Goal: Task Accomplishment & Management: Manage account settings

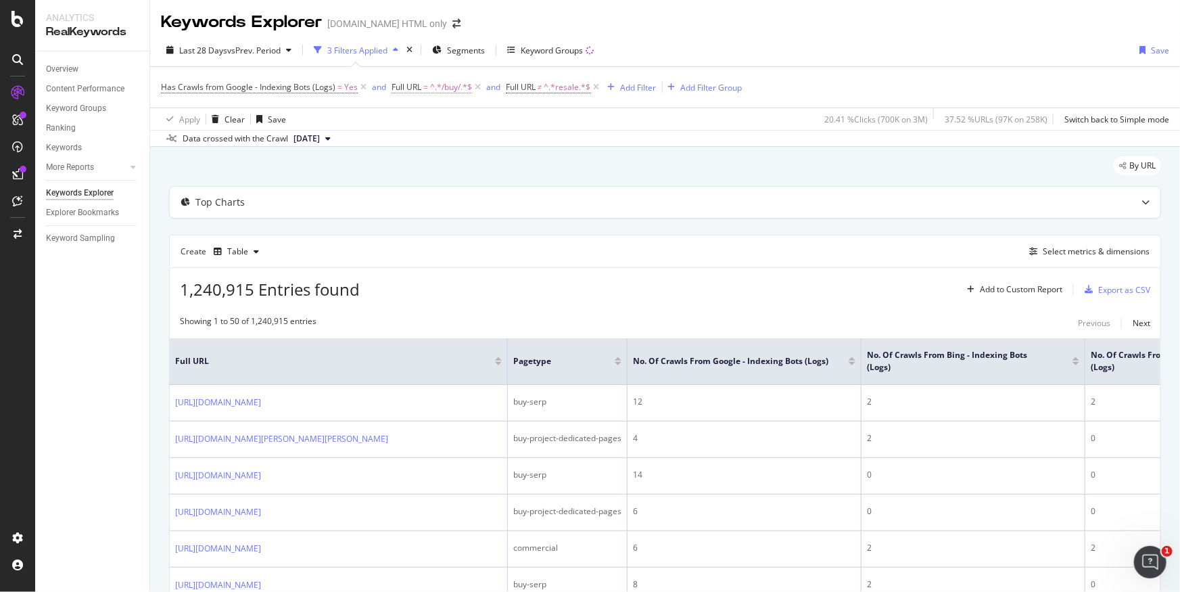
click at [438, 87] on span "^.*/buy/.*$" at bounding box center [451, 87] width 42 height 19
click at [421, 143] on input "/buy/" at bounding box center [467, 144] width 128 height 22
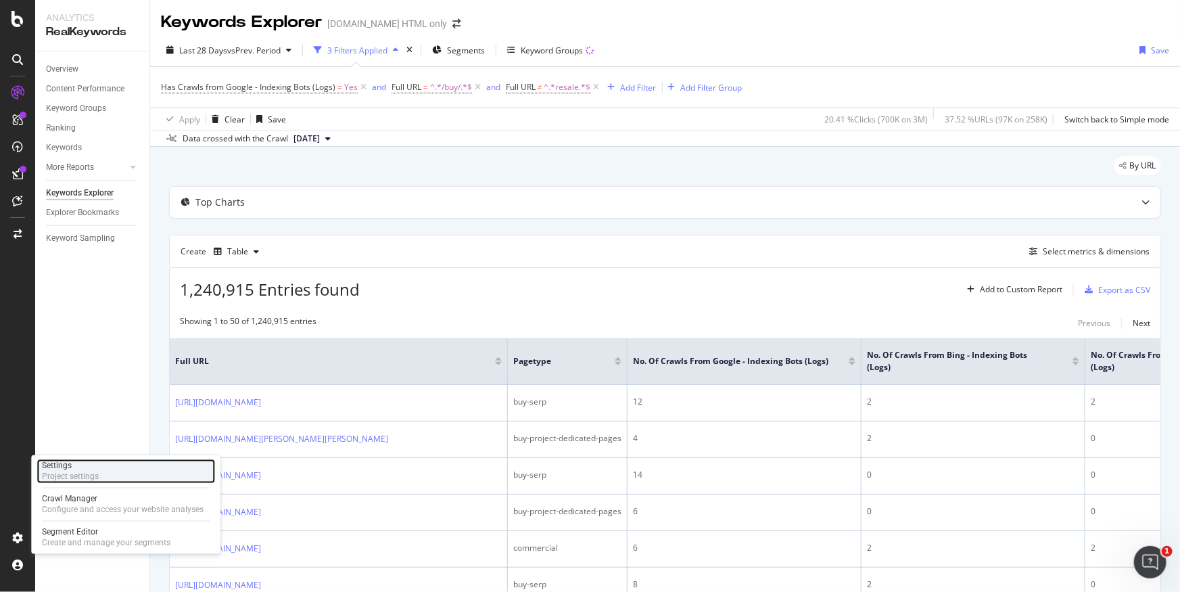
click at [75, 474] on div "Project settings" at bounding box center [70, 477] width 57 height 11
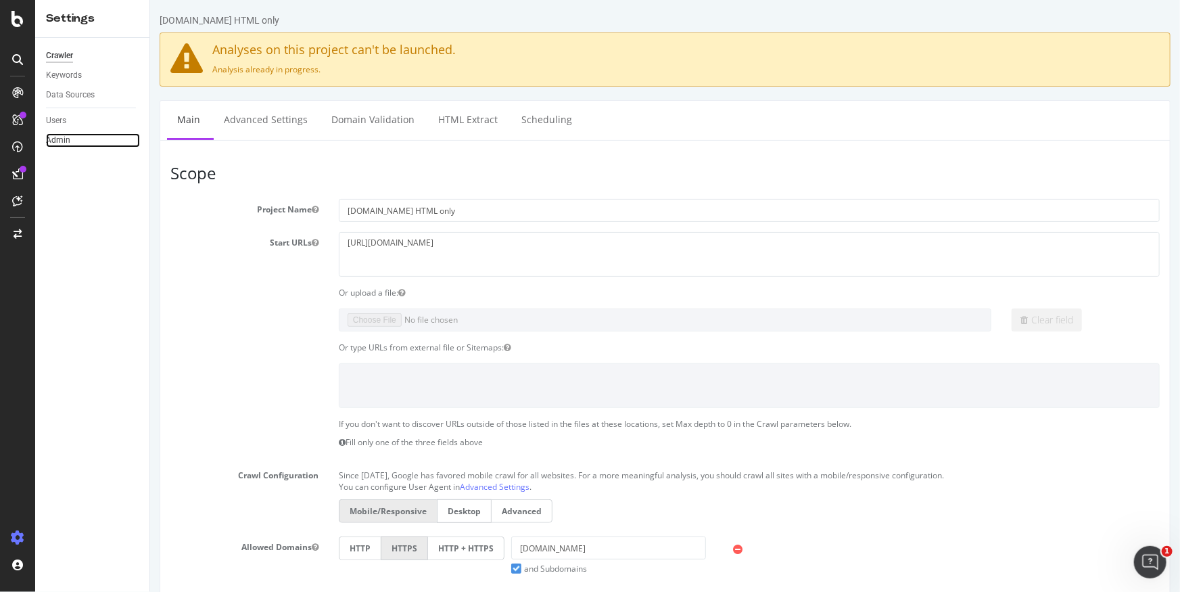
click at [93, 143] on link "Admin" at bounding box center [93, 140] width 94 height 14
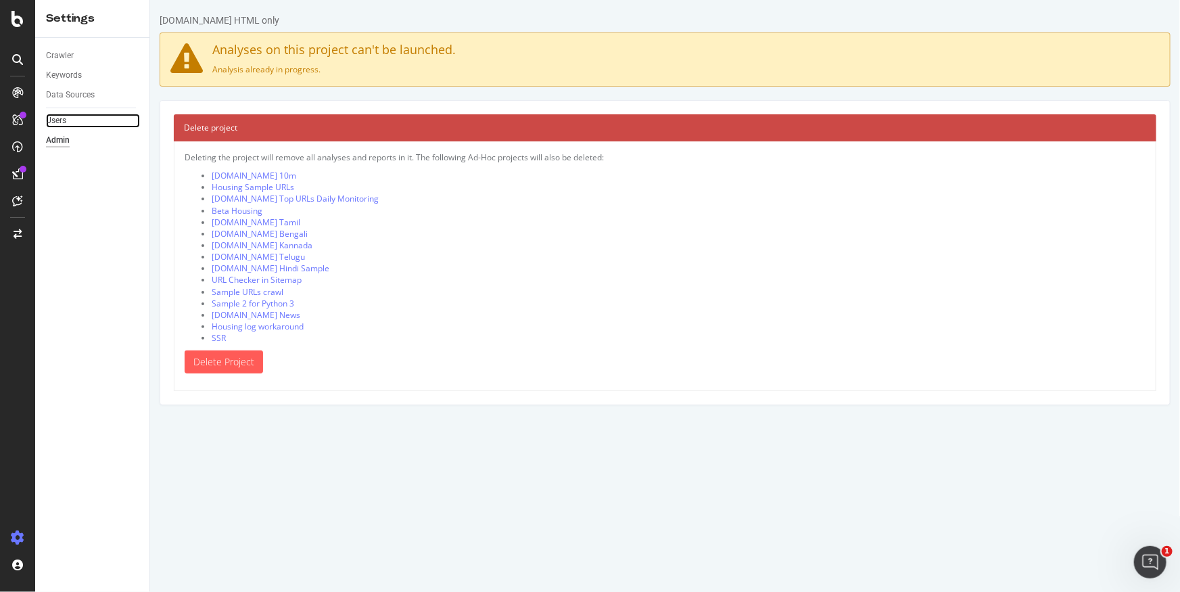
click at [90, 118] on link "Users" at bounding box center [93, 121] width 94 height 14
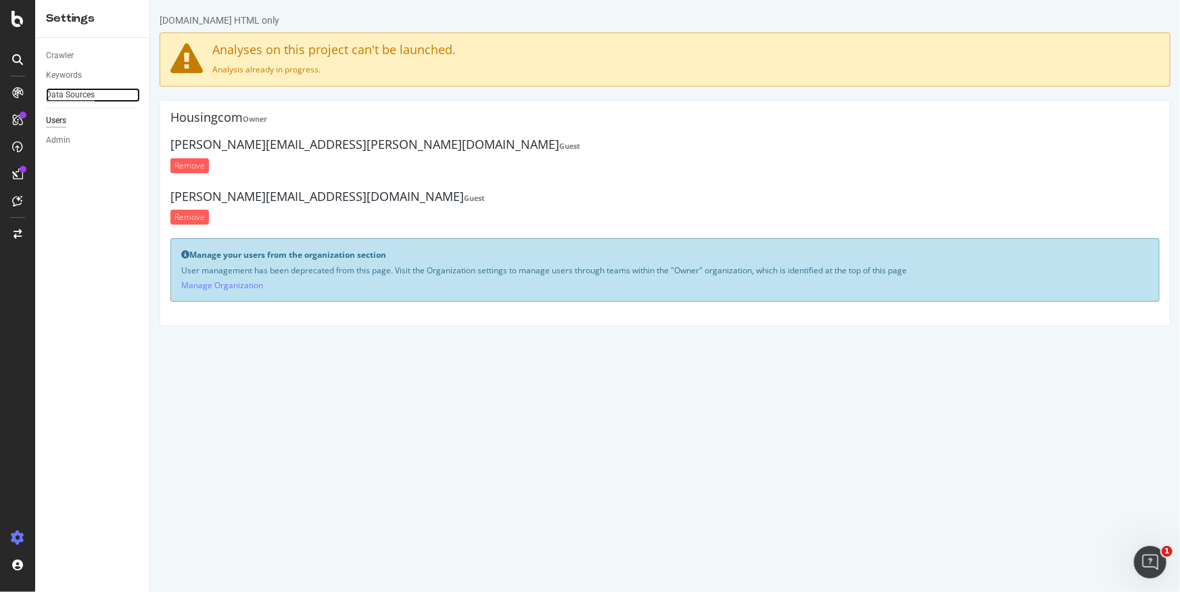
click at [90, 95] on div "Data Sources" at bounding box center [70, 95] width 49 height 14
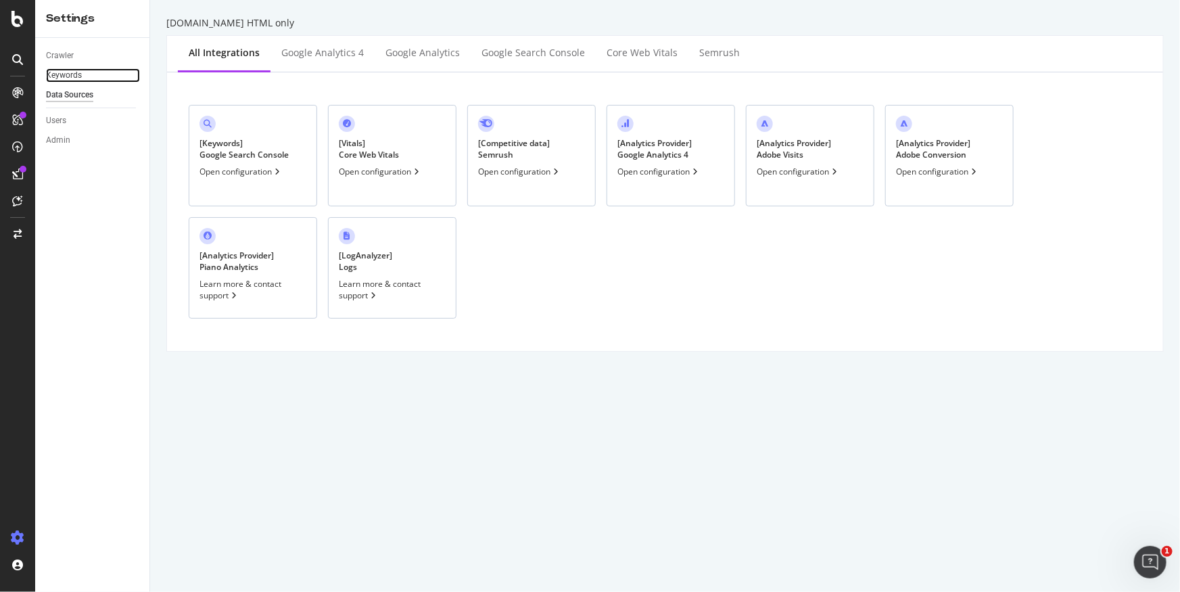
click at [87, 75] on link "Keywords" at bounding box center [93, 75] width 94 height 14
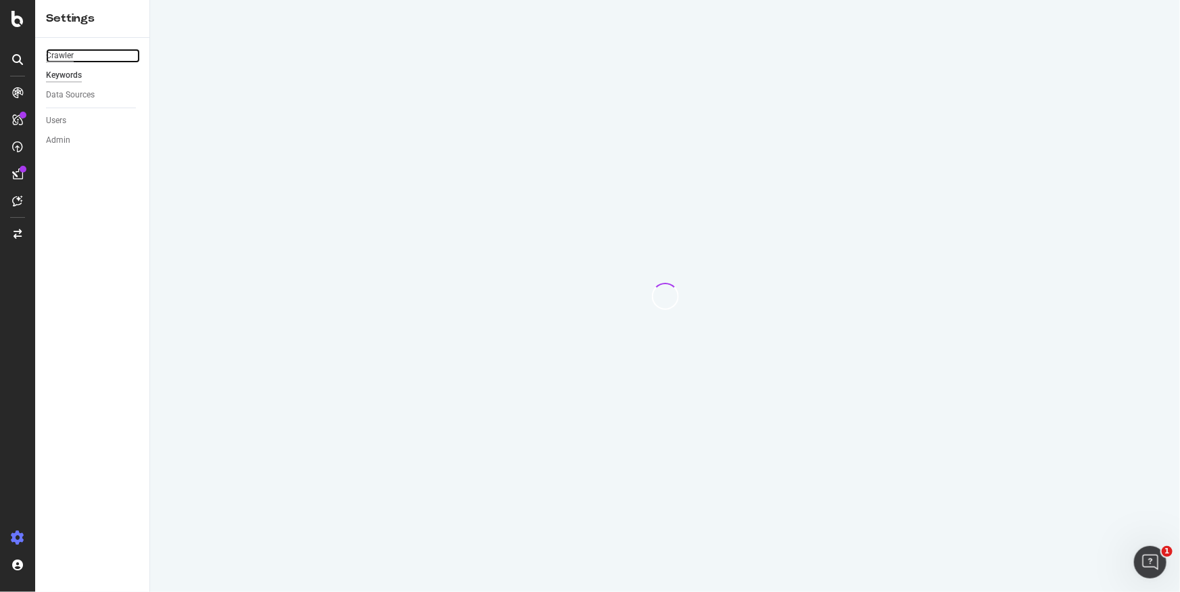
click at [68, 54] on div "Crawler" at bounding box center [60, 56] width 28 height 14
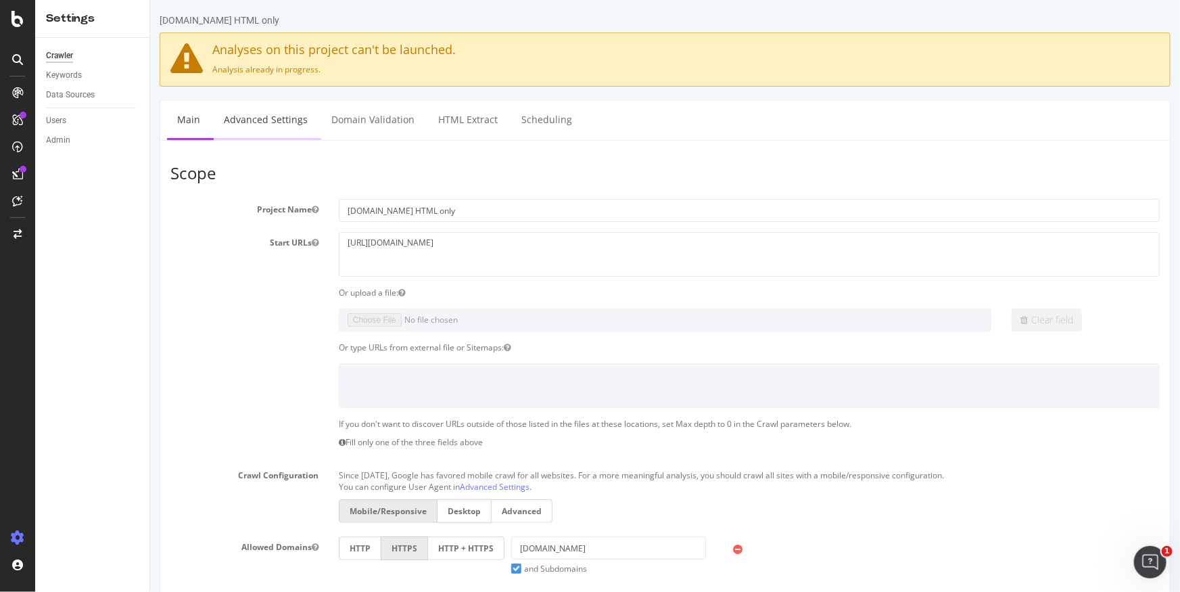
click at [239, 113] on link "Advanced Settings" at bounding box center [265, 119] width 104 height 37
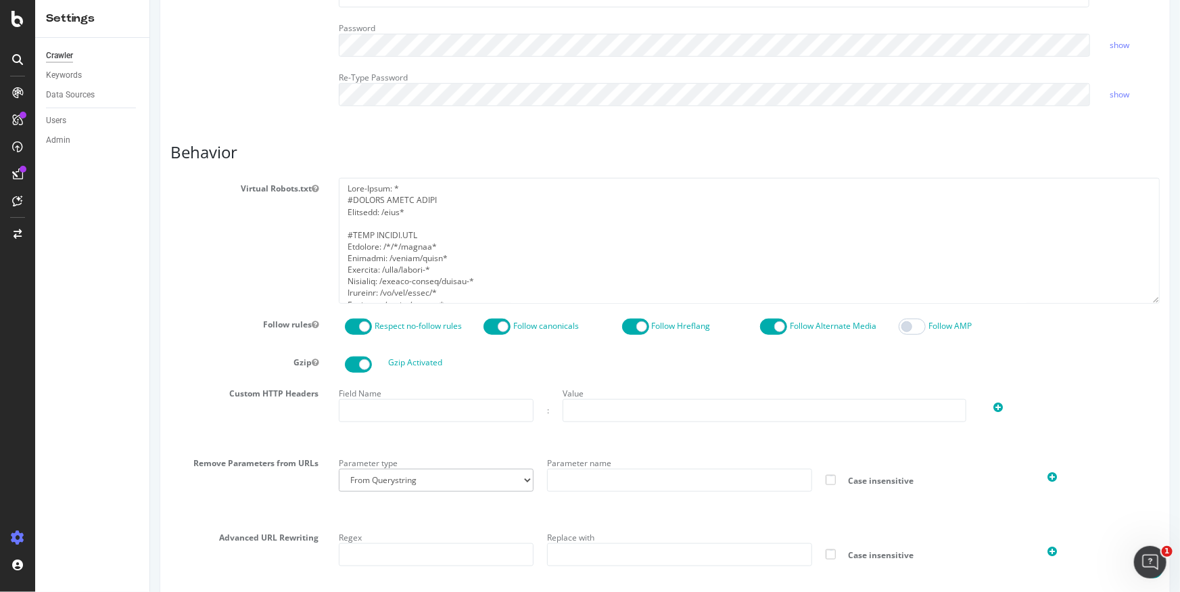
scroll to position [657, 0]
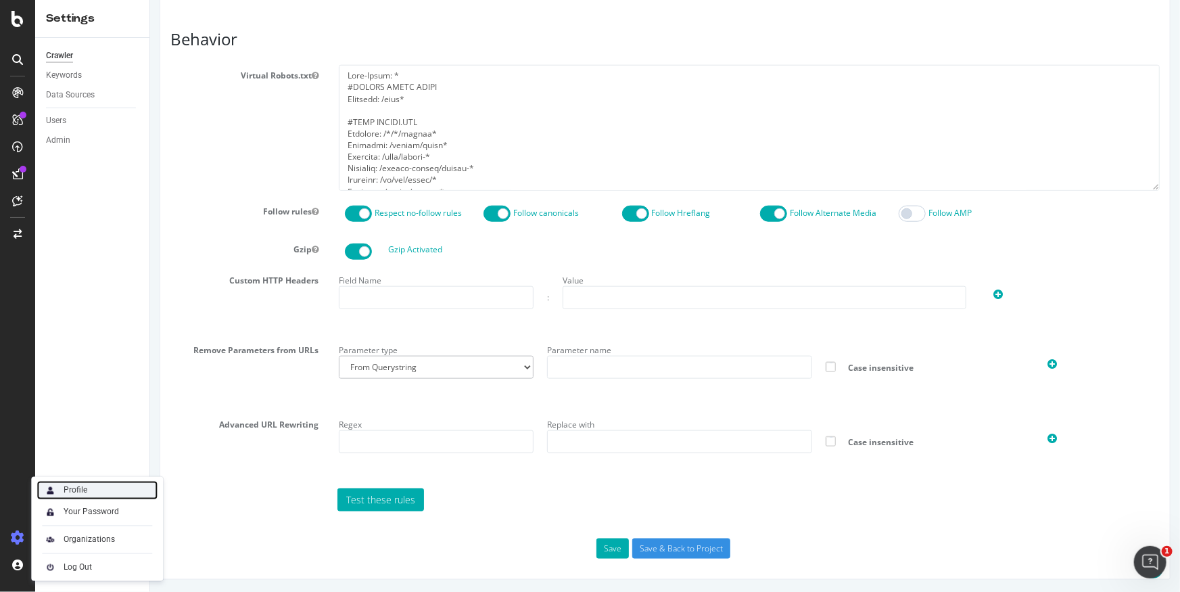
click at [87, 483] on div "Profile" at bounding box center [97, 490] width 121 height 19
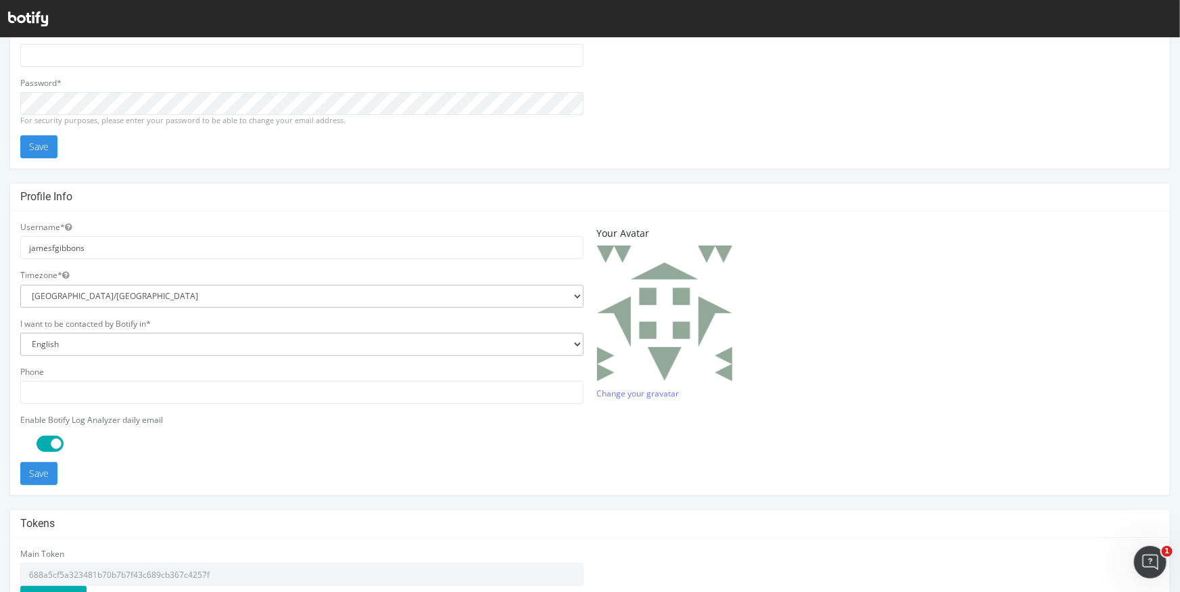
scroll to position [296, 0]
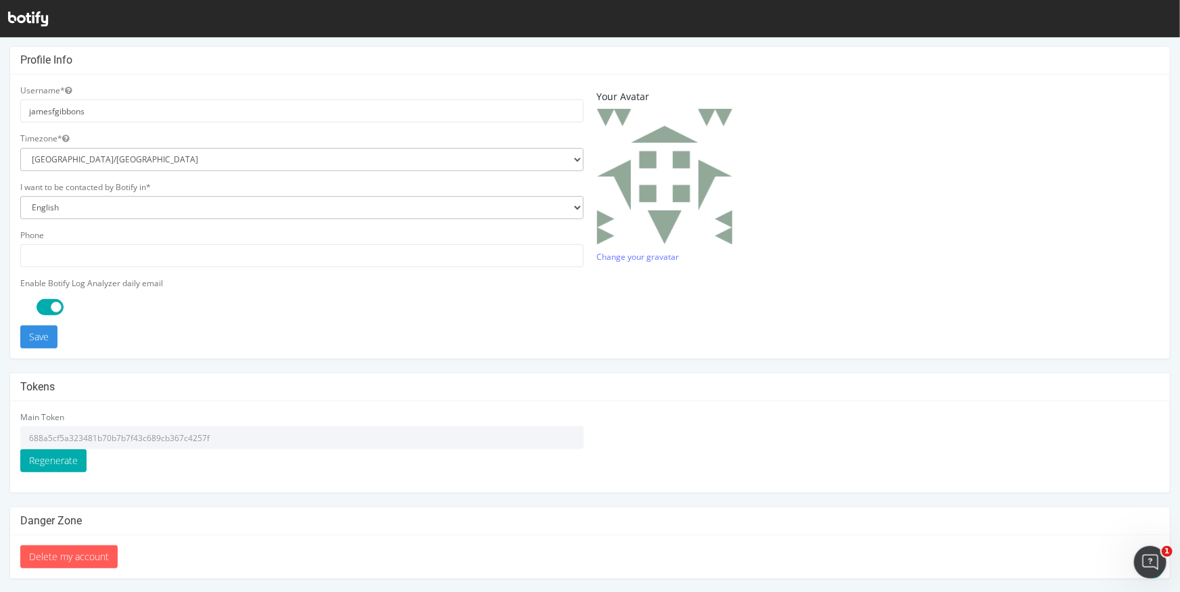
click at [127, 431] on input "688a5cf5a323481b70b7b7f43c689cb367c4257f" at bounding box center [302, 437] width 564 height 23
click at [160, 435] on input "688a5cf5a323481b70b7b7f43c689cb367c4257f" at bounding box center [302, 437] width 564 height 23
